Goal: Information Seeking & Learning: Find specific fact

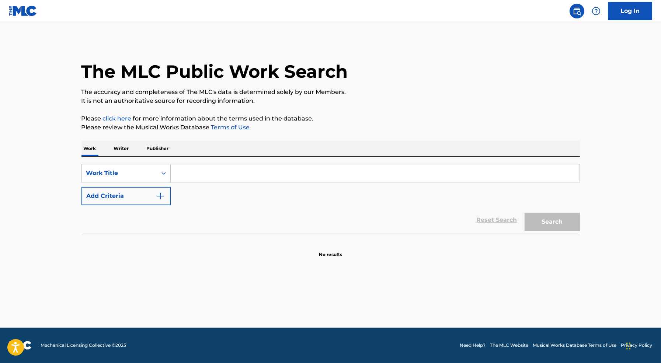
click at [238, 171] on input "Search Form" at bounding box center [375, 173] width 409 height 18
type input "she ready"
click at [525, 213] on button "Search" at bounding box center [552, 222] width 55 height 18
click at [550, 81] on div "The MLC Public Work Search" at bounding box center [331, 68] width 499 height 54
click at [147, 197] on button "Add Criteria" at bounding box center [126, 196] width 89 height 18
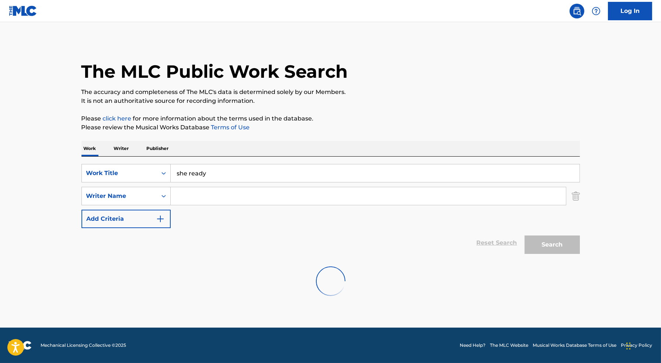
click at [213, 179] on input "she ready" at bounding box center [375, 173] width 409 height 18
click at [214, 198] on input "Search Form" at bounding box center [368, 196] width 395 height 18
type input "[PERSON_NAME]"
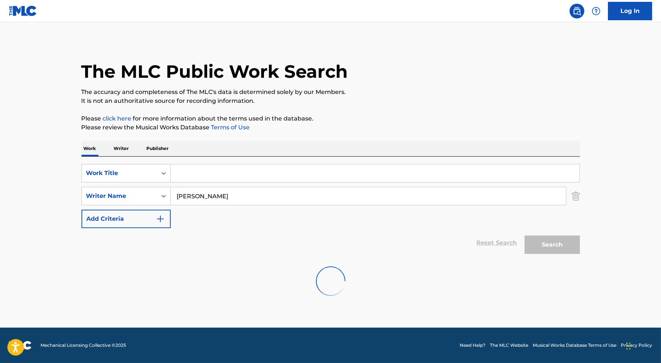
click at [225, 201] on input "[PERSON_NAME]" at bounding box center [368, 196] width 395 height 18
click at [572, 193] on img "Search Form" at bounding box center [576, 196] width 8 height 18
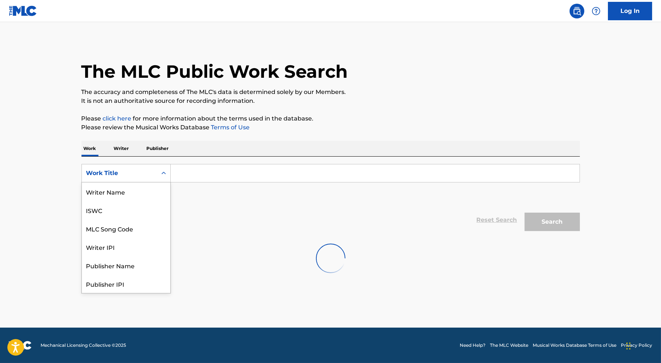
click at [124, 174] on div "Work Title" at bounding box center [119, 173] width 66 height 9
click at [127, 193] on div "Writer Name" at bounding box center [126, 192] width 89 height 18
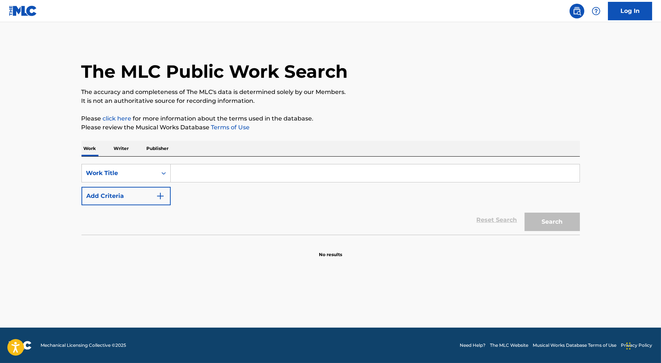
click at [238, 160] on div "SearchWithCriteriae6026f20-3a9c-4655-a8fc-8c887e2dd7c8 Work Title Add Criteria …" at bounding box center [331, 196] width 499 height 78
click at [238, 182] on div "SearchWithCriteriae6026f20-3a9c-4655-a8fc-8c887e2dd7c8 Work Title Add Criteria" at bounding box center [331, 184] width 499 height 41
click at [243, 170] on input "Search Form" at bounding box center [375, 173] width 409 height 18
paste input "[PERSON_NAME]"
type input "[PERSON_NAME]"
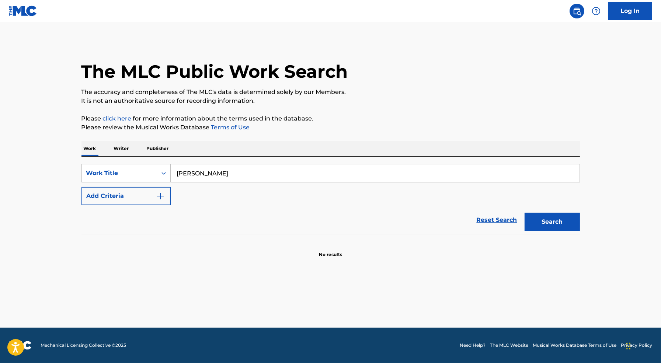
click at [525, 213] on button "Search" at bounding box center [552, 222] width 55 height 18
click at [209, 176] on input "[PERSON_NAME]" at bounding box center [375, 173] width 409 height 18
click at [212, 173] on input "Search Form" at bounding box center [375, 173] width 409 height 18
paste input "[PERSON_NAME]"
type input "[PERSON_NAME]"
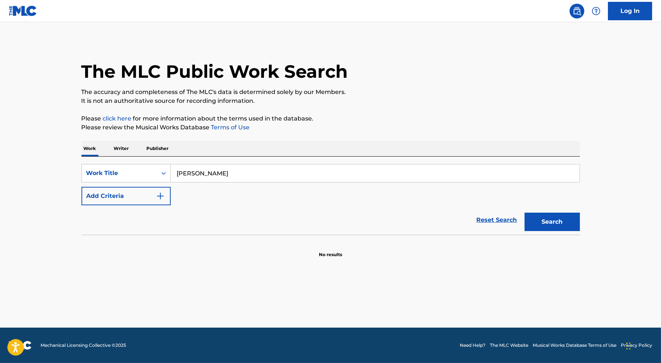
click at [200, 175] on input "[PERSON_NAME]" at bounding box center [375, 173] width 409 height 18
click at [153, 173] on div "Work Title" at bounding box center [119, 173] width 75 height 14
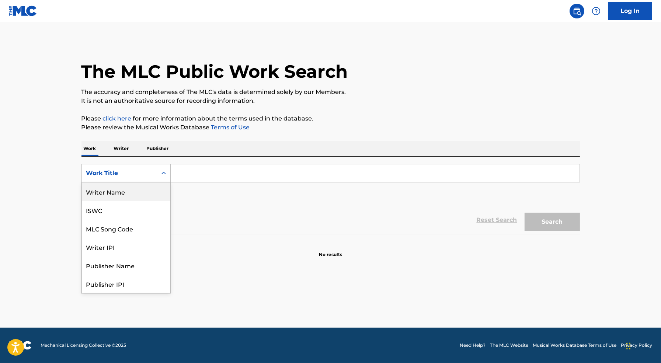
click at [141, 192] on div "Writer Name" at bounding box center [126, 192] width 89 height 18
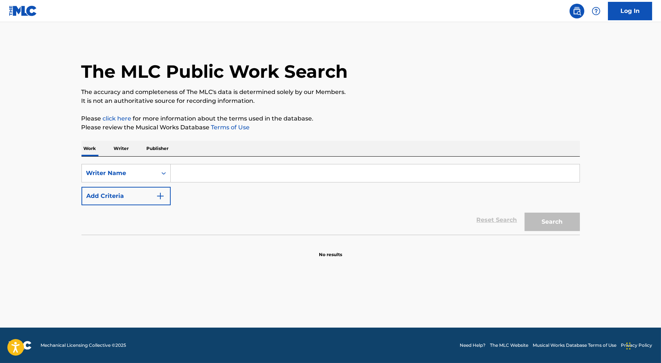
click at [186, 180] on input "Search Form" at bounding box center [375, 173] width 409 height 18
paste input "[PERSON_NAME]"
type input "[PERSON_NAME]"
click at [525, 213] on button "Search" at bounding box center [552, 222] width 55 height 18
click at [121, 146] on p "Writer" at bounding box center [122, 148] width 20 height 15
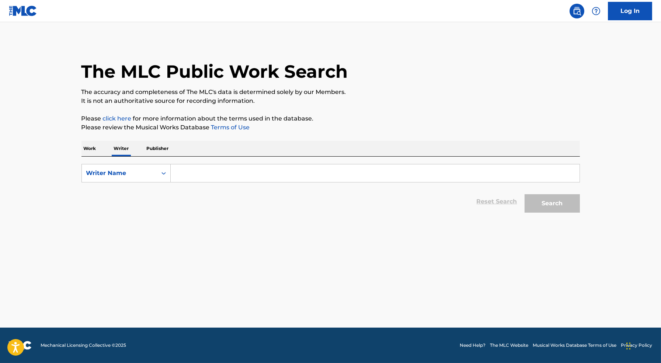
click at [96, 146] on p "Work" at bounding box center [90, 148] width 17 height 15
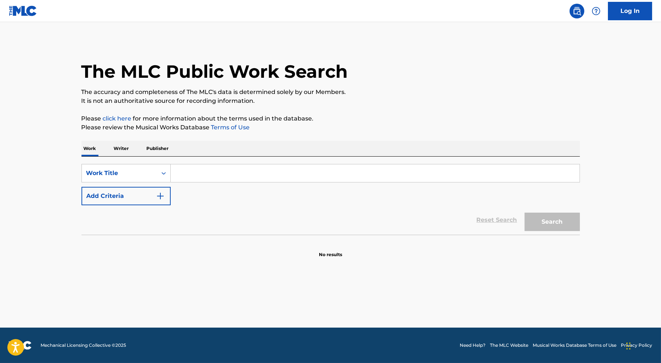
click at [200, 166] on input "Search Form" at bounding box center [375, 173] width 409 height 18
type input "she ready"
click at [525, 213] on button "Search" at bounding box center [552, 222] width 55 height 18
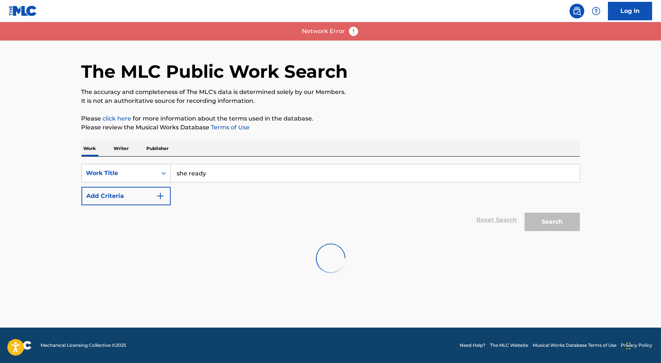
click at [349, 38] on div "Network Error" at bounding box center [330, 31] width 661 height 18
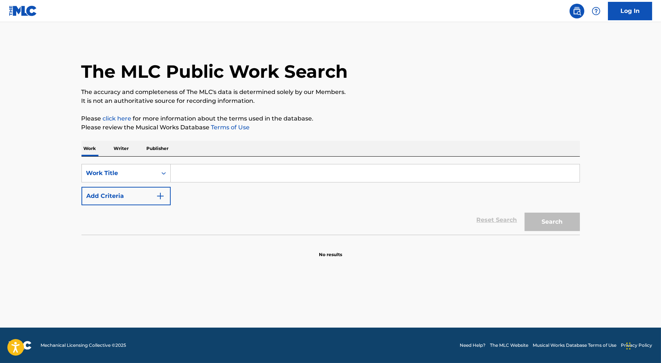
click at [222, 174] on input "Search Form" at bounding box center [375, 173] width 409 height 18
paste input "Markeyvius Cathey"
type input "Markeyvius Cathey"
click at [525, 213] on button "Search" at bounding box center [552, 222] width 55 height 18
click at [203, 180] on input "Markeyvius Cathey" at bounding box center [375, 173] width 409 height 18
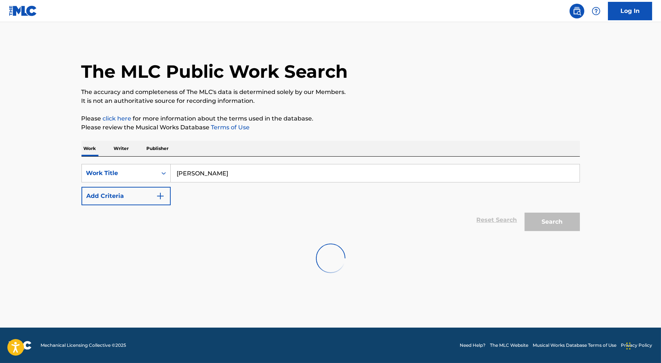
click at [203, 180] on input "Markeyvius Cathey" at bounding box center [375, 173] width 409 height 18
click at [145, 180] on div "Work Title" at bounding box center [126, 173] width 89 height 18
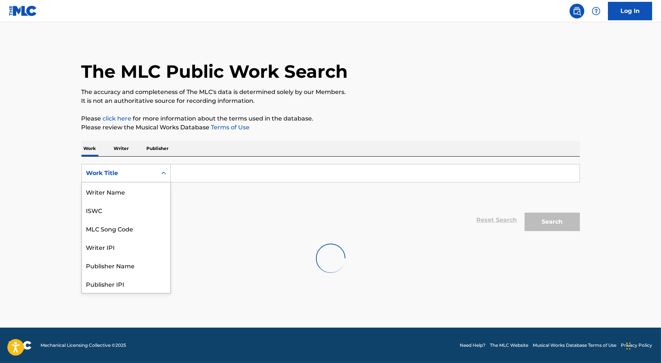
scroll to position [37, 0]
click at [135, 205] on div "Writer IPI" at bounding box center [126, 210] width 89 height 18
click at [140, 176] on div "Writer IPI" at bounding box center [119, 173] width 66 height 9
click at [141, 193] on div "Work Title" at bounding box center [126, 192] width 89 height 18
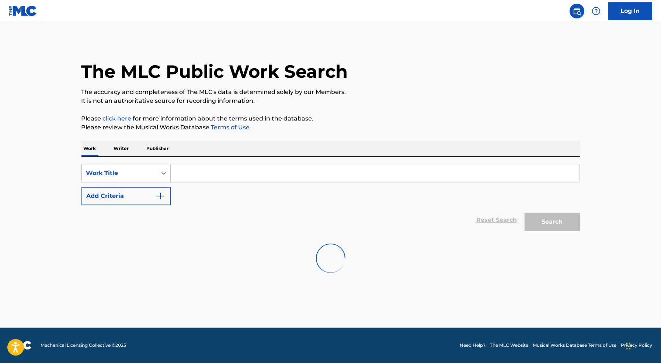
click at [212, 174] on input "Search Form" at bounding box center [375, 173] width 409 height 18
paste input "Markeyvius Cathey"
type input "Markeyvius Cathey"
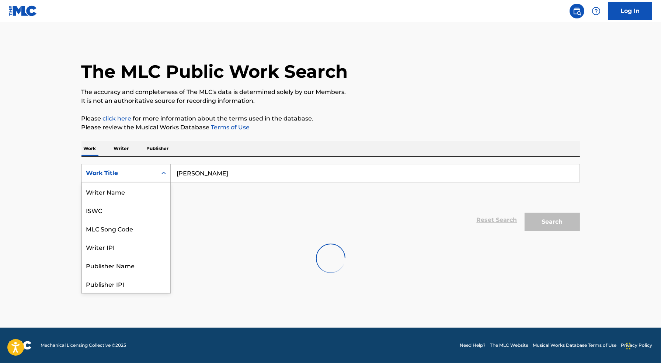
click at [155, 179] on div "Work Title" at bounding box center [119, 173] width 75 height 14
click at [149, 193] on div "Writer Name" at bounding box center [126, 192] width 89 height 18
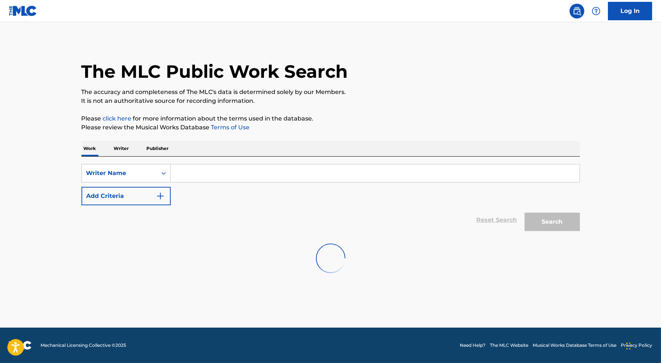
click at [259, 168] on input "Search Form" at bounding box center [375, 173] width 409 height 18
paste input "Markeyvius Cathey"
click at [417, 182] on input "Markeyvius Cathey" at bounding box center [375, 173] width 409 height 18
type input "Markeyvius Cathey"
click at [141, 189] on button "Add Criteria" at bounding box center [126, 196] width 89 height 18
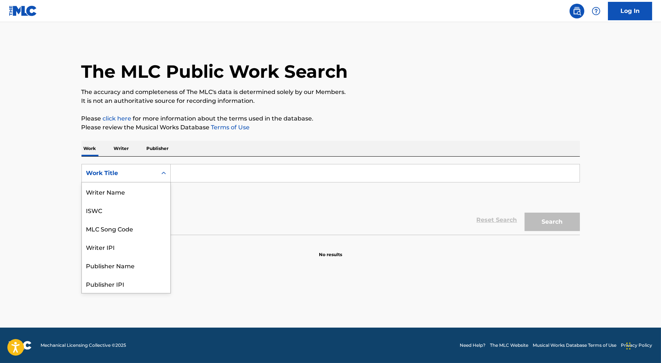
click at [126, 175] on div "Work Title" at bounding box center [119, 173] width 66 height 9
click at [131, 194] on div "Writer Name" at bounding box center [126, 192] width 89 height 18
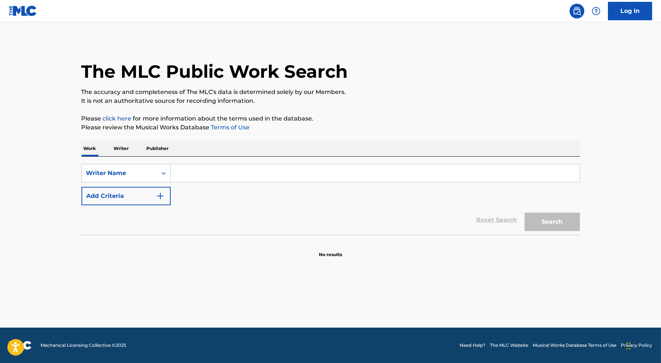
click at [193, 178] on input "Search Form" at bounding box center [375, 173] width 409 height 18
paste input "[PERSON_NAME]"
type input "[PERSON_NAME]"
click at [525, 213] on button "Search" at bounding box center [552, 222] width 55 height 18
click at [498, 88] on p "The accuracy and completeness of The MLC's data is determined solely by our Mem…" at bounding box center [331, 92] width 499 height 9
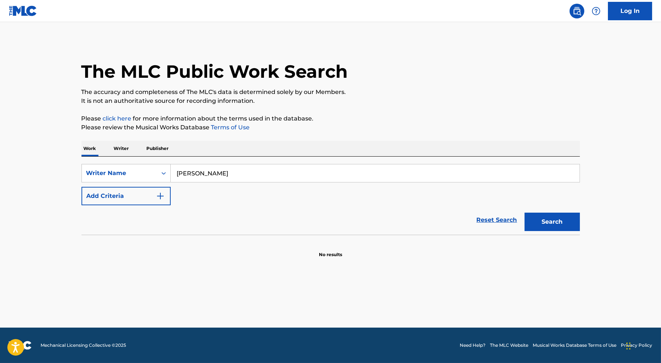
click at [440, 207] on div "Reset Search Search" at bounding box center [331, 220] width 499 height 30
click at [558, 210] on div "Search" at bounding box center [550, 220] width 59 height 30
click at [128, 175] on div "Writer Name" at bounding box center [119, 173] width 66 height 9
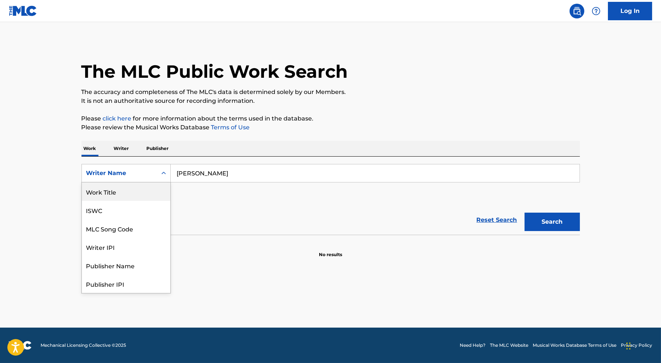
click at [127, 194] on div "Work Title" at bounding box center [126, 192] width 89 height 18
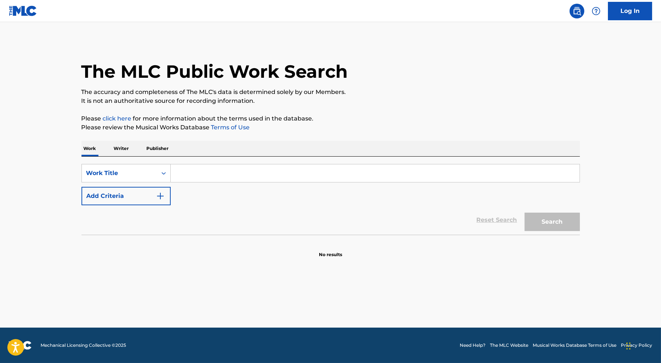
click at [202, 173] on input "Search Form" at bounding box center [375, 173] width 409 height 18
click at [525, 213] on button "Search" at bounding box center [552, 222] width 55 height 18
type input "she ready"
click at [561, 223] on button "Search" at bounding box center [552, 222] width 55 height 18
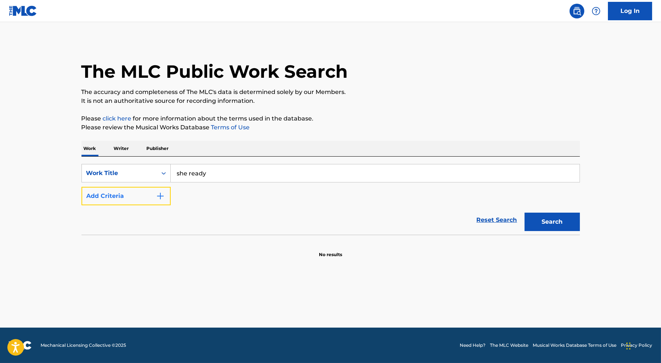
click at [142, 194] on button "Add Criteria" at bounding box center [126, 196] width 89 height 18
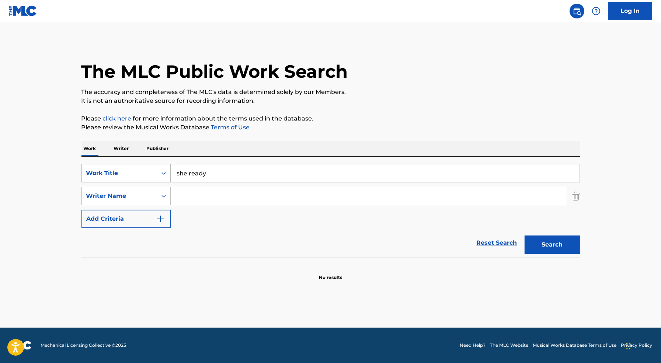
click at [123, 170] on div "Work Title" at bounding box center [119, 173] width 66 height 9
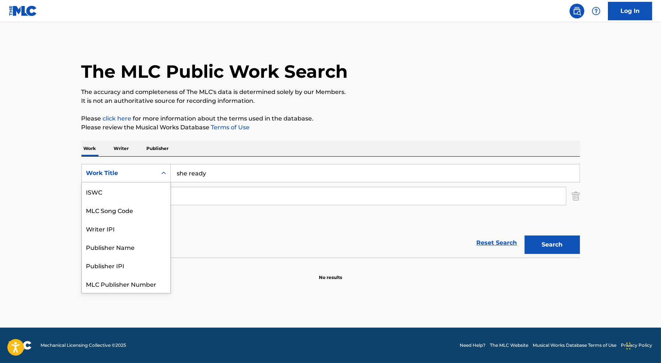
scroll to position [18, 0]
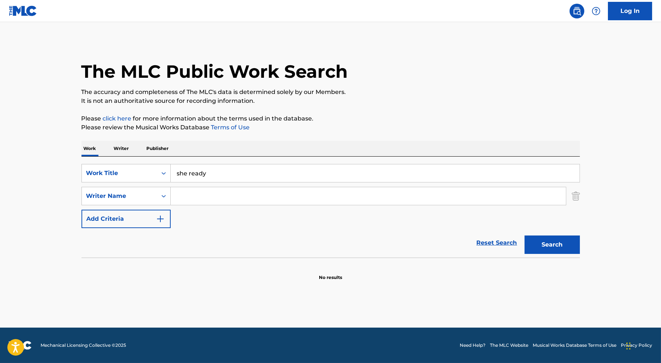
click at [193, 173] on input "she ready" at bounding box center [375, 173] width 409 height 18
click at [149, 175] on div "Work Title" at bounding box center [119, 173] width 66 height 9
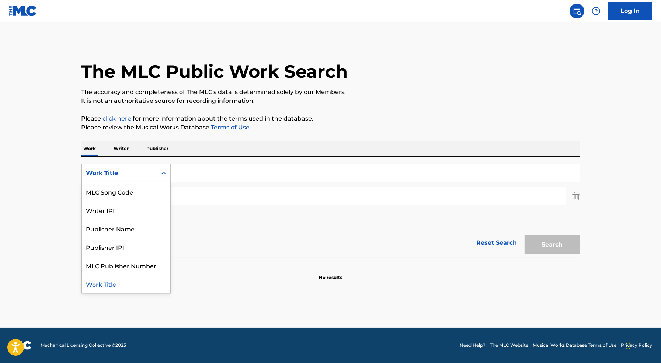
click at [149, 180] on div "Work Title" at bounding box center [126, 173] width 89 height 18
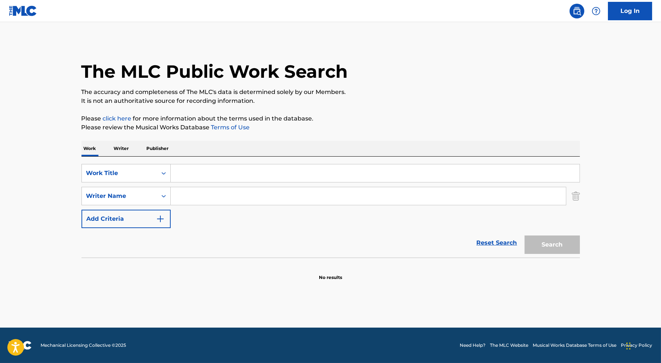
click at [149, 176] on div "Work Title" at bounding box center [119, 173] width 66 height 9
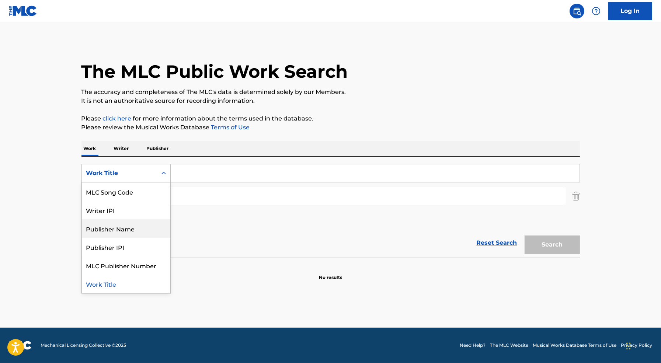
scroll to position [0, 0]
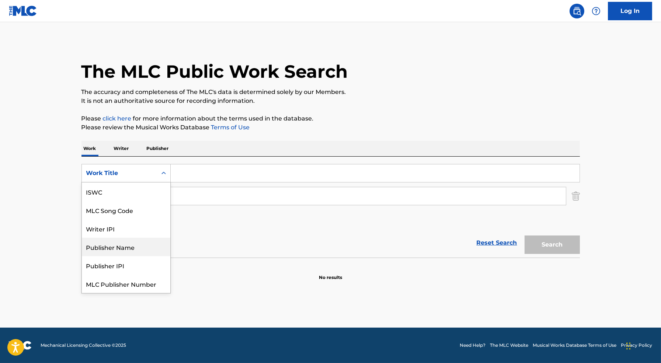
click at [249, 233] on div "Reset Search Search" at bounding box center [331, 243] width 499 height 30
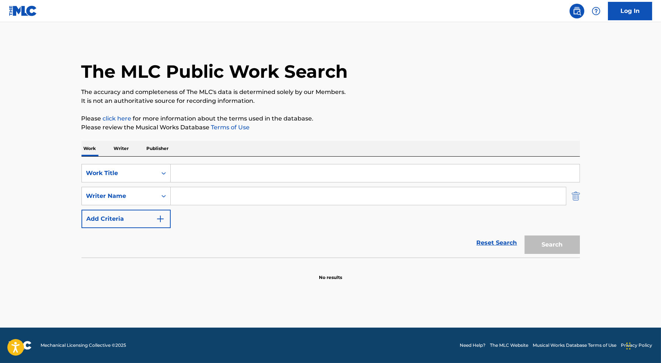
click at [576, 197] on img "Search Form" at bounding box center [576, 196] width 8 height 18
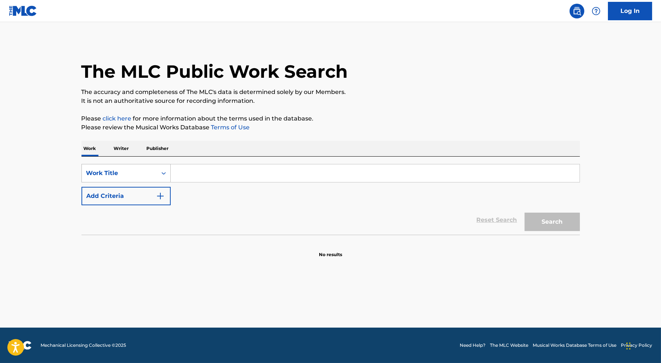
click at [134, 179] on div "Work Title" at bounding box center [119, 173] width 75 height 14
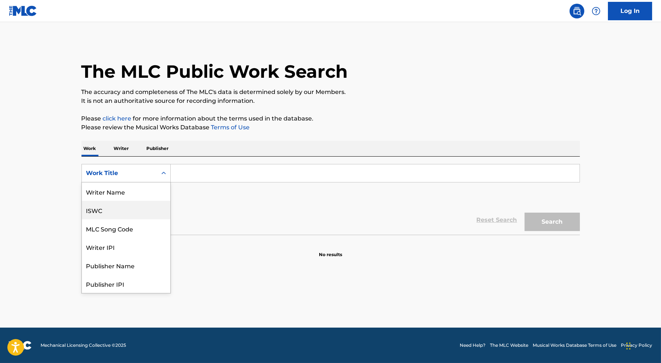
click at [136, 202] on div "ISWC" at bounding box center [126, 210] width 89 height 18
click at [138, 172] on div "ISWC" at bounding box center [119, 173] width 66 height 9
click at [135, 191] on div "Work Title" at bounding box center [126, 192] width 89 height 18
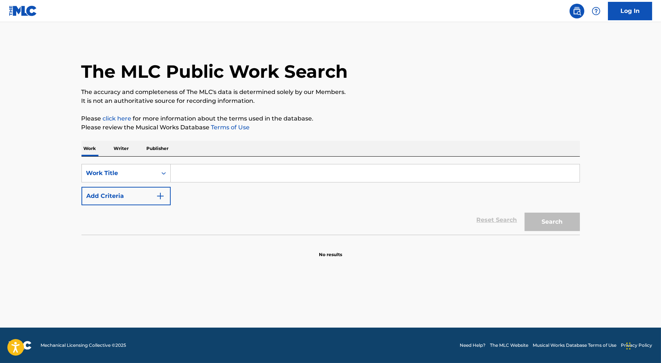
click at [208, 178] on input "Search Form" at bounding box center [375, 173] width 409 height 18
type input "Key Glock"
click at [525, 213] on button "Search" at bounding box center [552, 222] width 55 height 18
click at [193, 177] on input "Key Glock" at bounding box center [375, 173] width 409 height 18
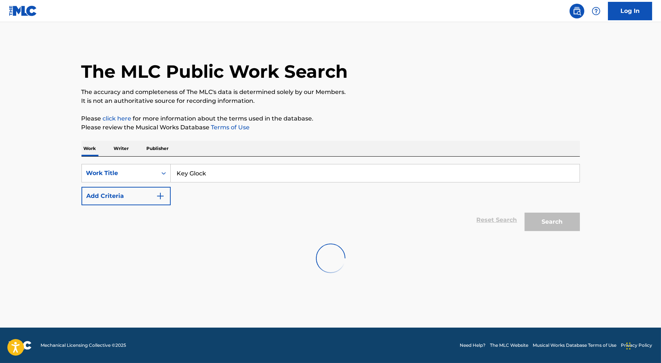
click at [193, 177] on input "Key Glock" at bounding box center [375, 173] width 409 height 18
type input "Markeyvius Cathey"
click at [571, 221] on div "Search" at bounding box center [550, 220] width 59 height 30
click at [234, 174] on input "Markeyvius Cathey" at bounding box center [375, 173] width 409 height 18
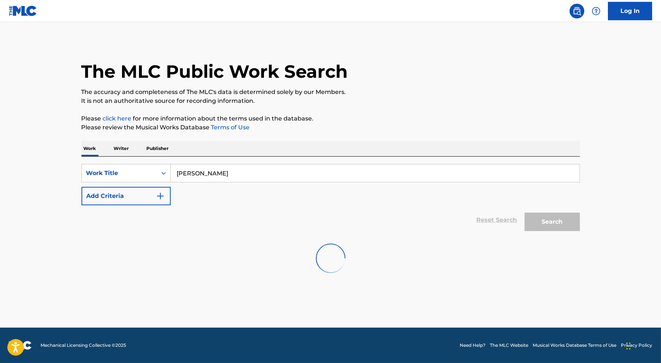
click at [234, 174] on input "Markeyvius Cathey" at bounding box center [375, 173] width 409 height 18
click at [117, 175] on div "Work Title" at bounding box center [119, 173] width 66 height 9
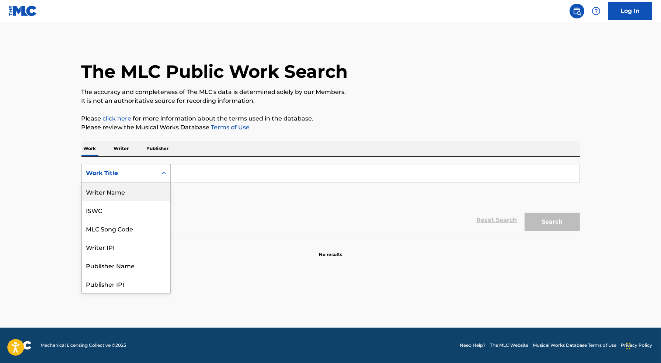
click at [126, 187] on div "Writer Name" at bounding box center [126, 192] width 89 height 18
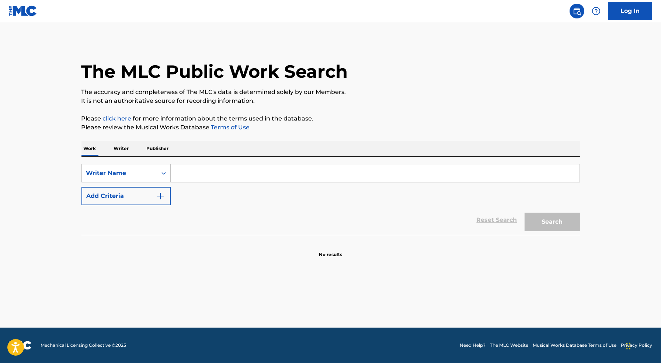
click at [188, 180] on input "Search Form" at bounding box center [375, 173] width 409 height 18
paste input "[PERSON_NAME]"
type input "[PERSON_NAME]"
click at [525, 213] on button "Search" at bounding box center [552, 222] width 55 height 18
click at [318, 181] on input "Search Form" at bounding box center [375, 173] width 409 height 18
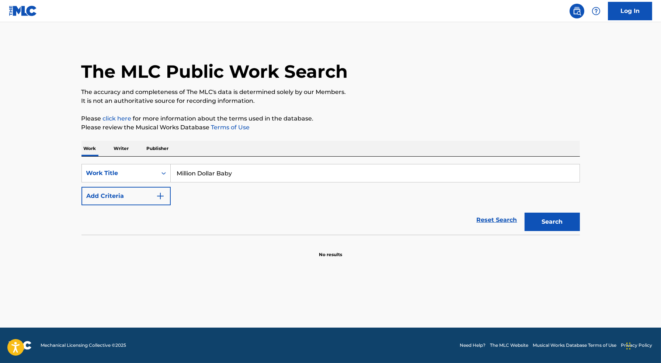
type input "Million Dollar Baby"
click at [525, 213] on button "Search" at bounding box center [552, 222] width 55 height 18
